Goal: Use online tool/utility

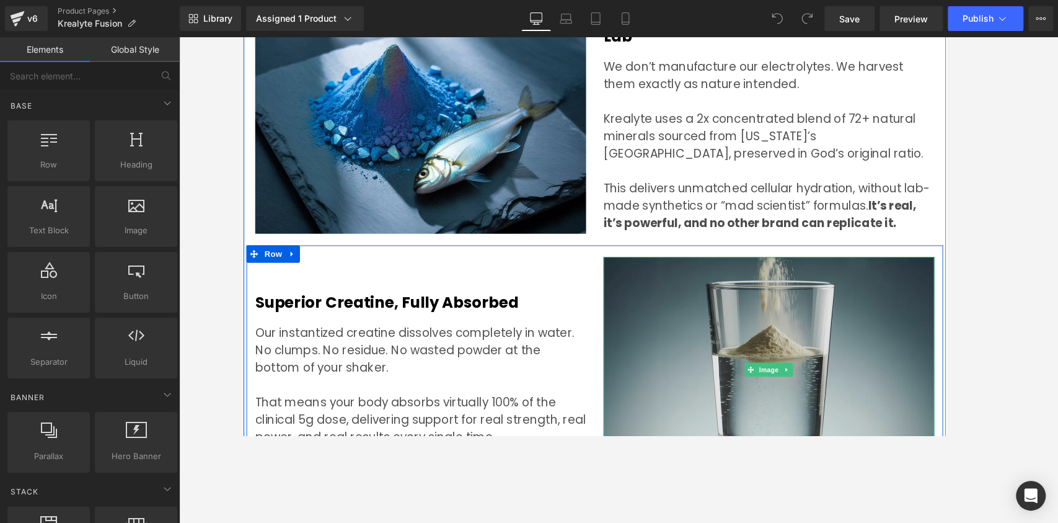
scroll to position [3955, 0]
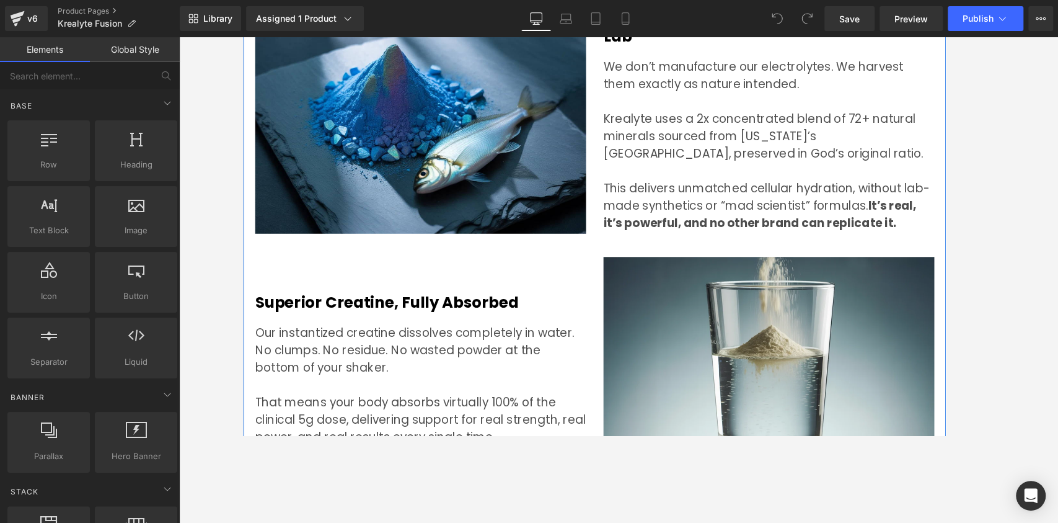
click at [875, 203] on p "This delivers unmatched cellular hydration, without lab-made synthetics or “mad…" at bounding box center [804, 217] width 353 height 56
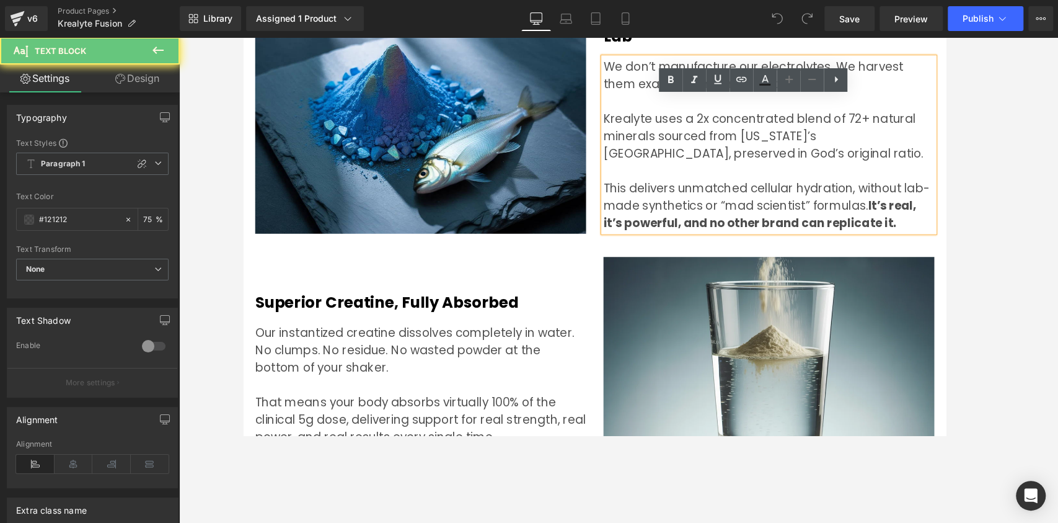
click at [881, 205] on p "This delivers unmatched cellular hydration, without lab-made synthetics or “mad…" at bounding box center [804, 217] width 353 height 56
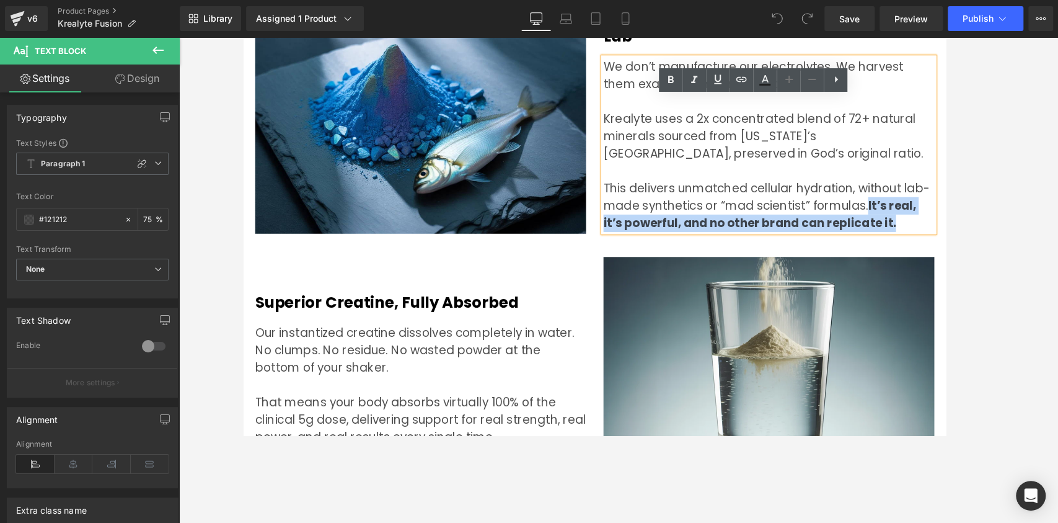
drag, startPoint x: 903, startPoint y: 197, endPoint x: 955, endPoint y: 231, distance: 62.2
click at [881, 231] on div "Electrolytes Designed by Nature, Not a Lab Heading We don’t manufacture our ele…" at bounding box center [805, 126] width 372 height 241
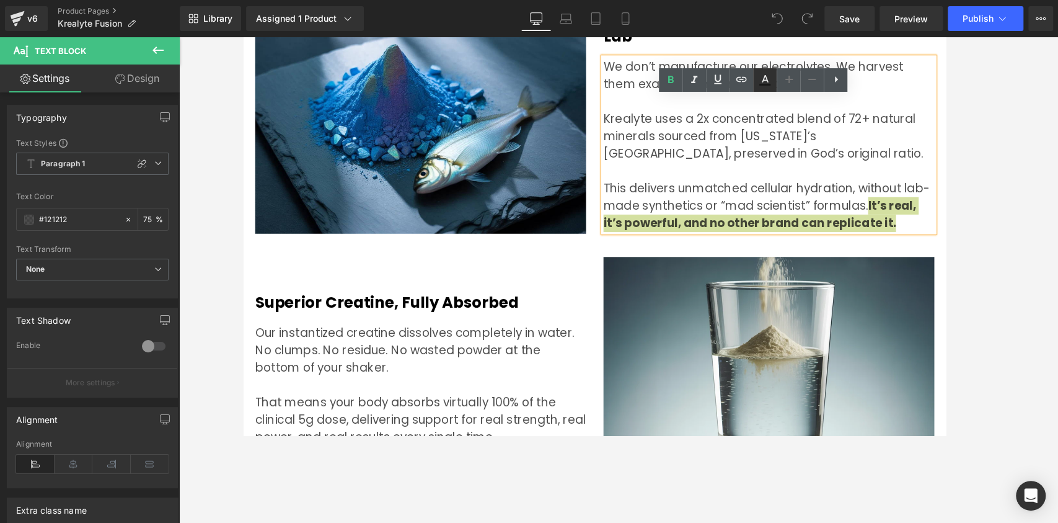
click at [774, 75] on link at bounding box center [765, 80] width 24 height 24
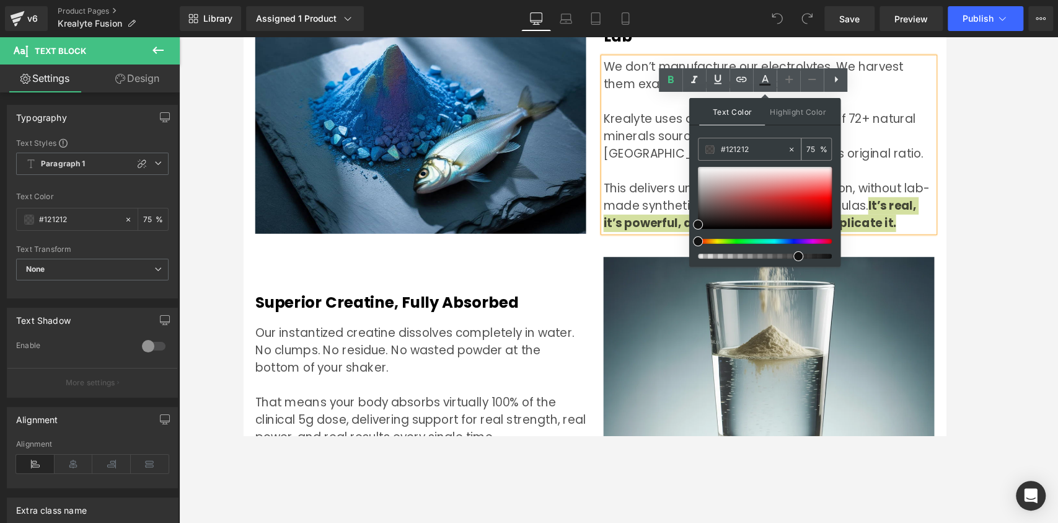
click at [758, 148] on input "#121212" at bounding box center [753, 150] width 67 height 14
click at [811, 144] on input "75" at bounding box center [813, 149] width 14 height 14
type input "7"
type input "100"
click at [881, 138] on p "Krealyte uses a 2x concentrated blend of 72+ natural minerals sourced from [US_…" at bounding box center [804, 143] width 353 height 56
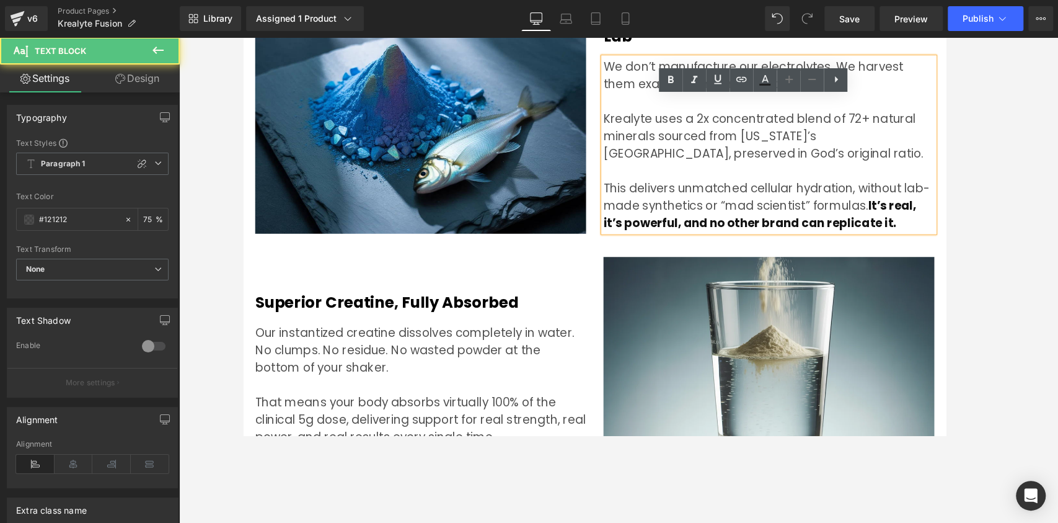
click at [881, 175] on div at bounding box center [618, 279] width 879 height 485
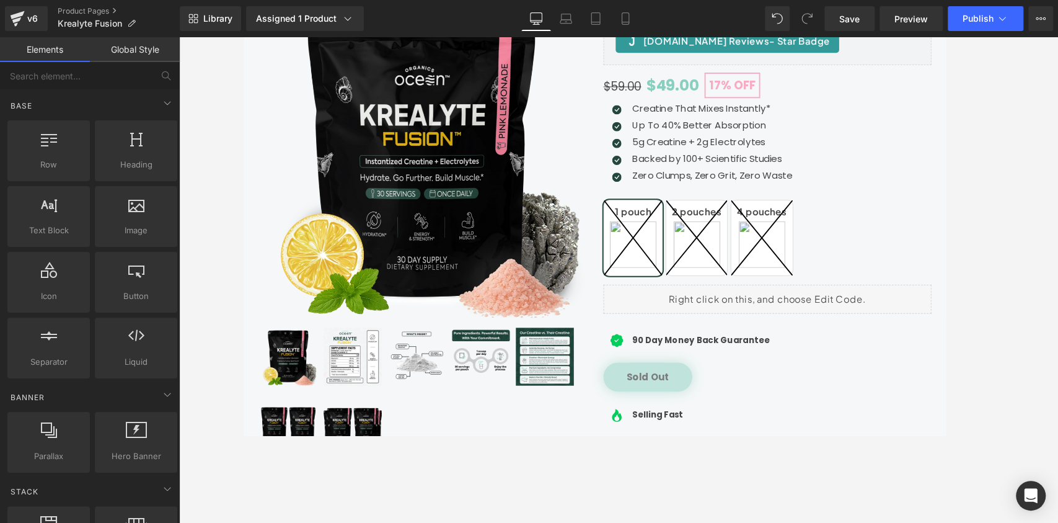
scroll to position [153, 0]
